Goal: Transaction & Acquisition: Purchase product/service

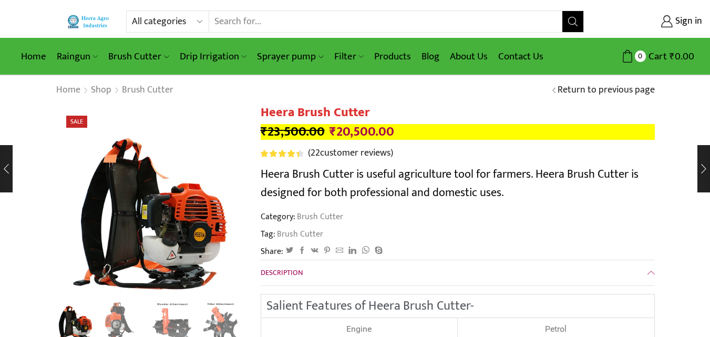
click at [239, 25] on input "Search input" at bounding box center [385, 21] width 353 height 21
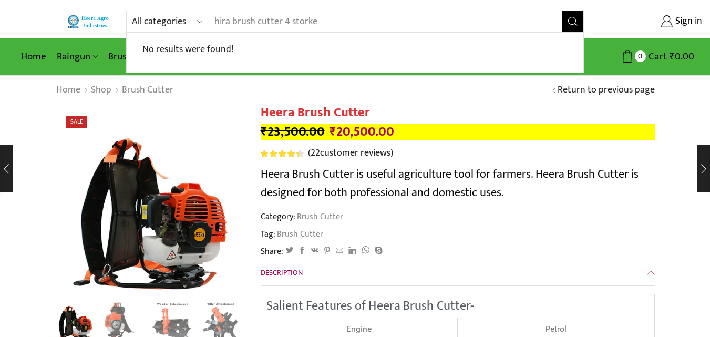
type input "hira brush cutter 4 storke"
click at [562, 11] on button "Search" at bounding box center [572, 21] width 21 height 21
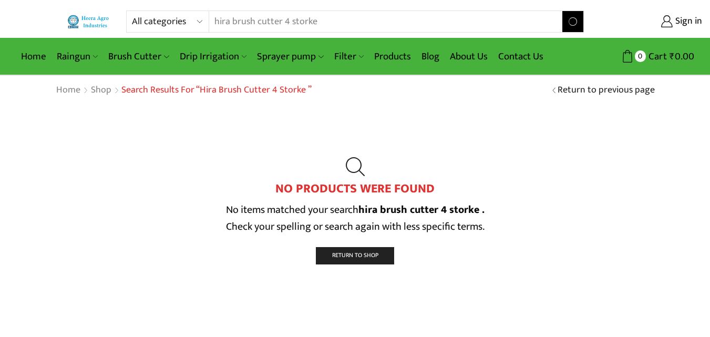
click at [323, 21] on input "hira brush cutter 4 storke" at bounding box center [379, 21] width 340 height 21
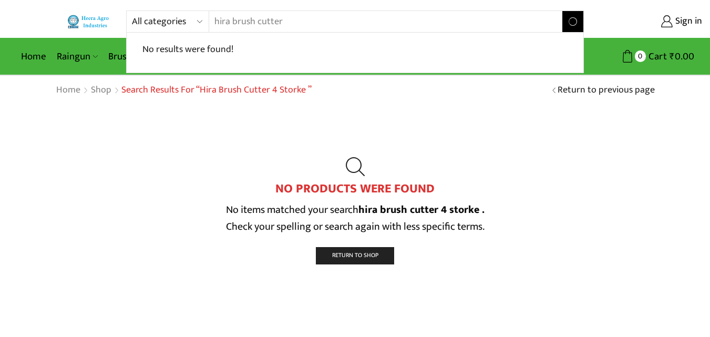
type input "hira brush cutter"
click at [562, 11] on button "Search" at bounding box center [572, 21] width 21 height 21
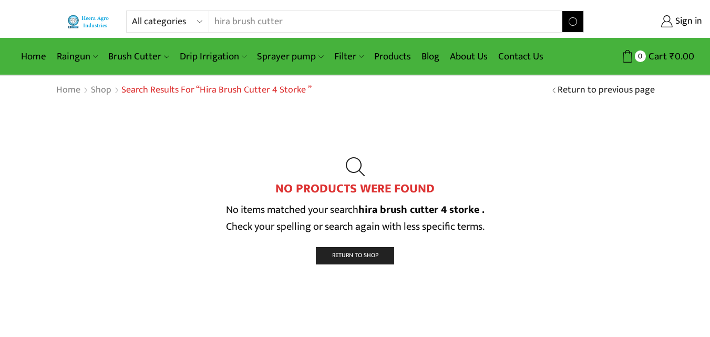
click at [562, 11] on button "Search" at bounding box center [572, 21] width 21 height 21
